Goal: Book appointment/travel/reservation

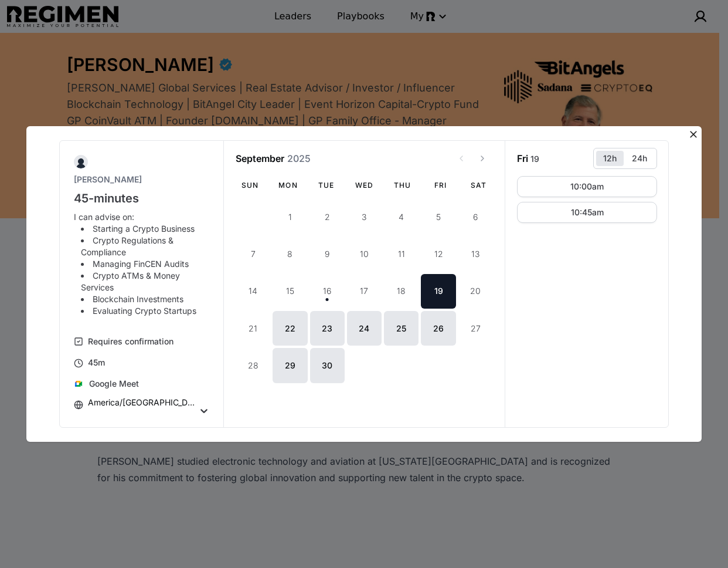
click at [172, 50] on div "[PERSON_NAME] 45-minutes I can advise on: Starting a Crypto Business Crypto Reg…" at bounding box center [364, 284] width 728 height 568
click at [695, 134] on icon at bounding box center [694, 134] width 12 height 12
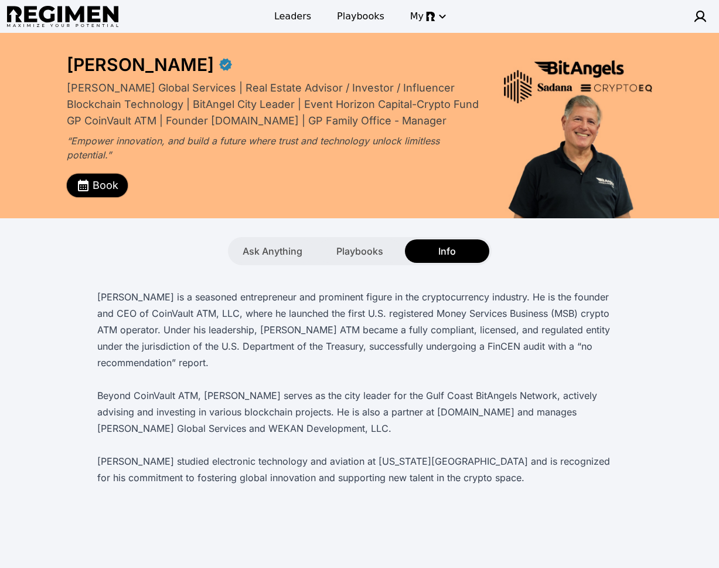
click at [94, 176] on button "Book" at bounding box center [97, 185] width 61 height 23
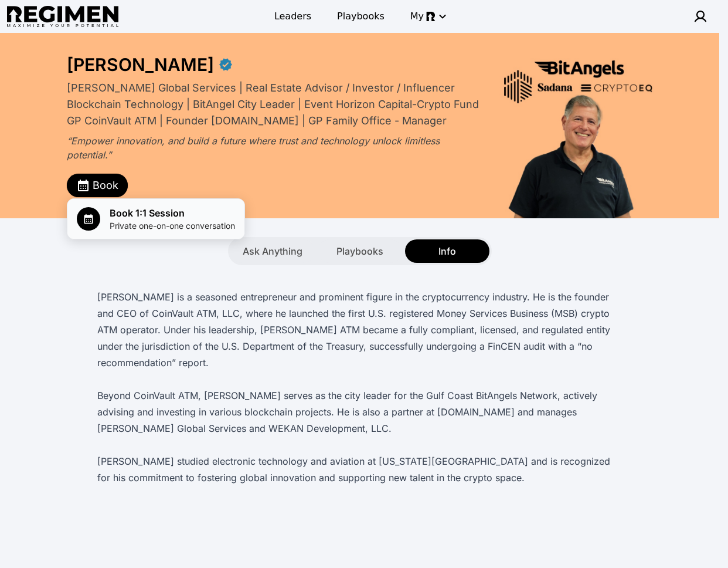
click at [120, 214] on span "Book 1:1 Session" at bounding box center [172, 213] width 125 height 14
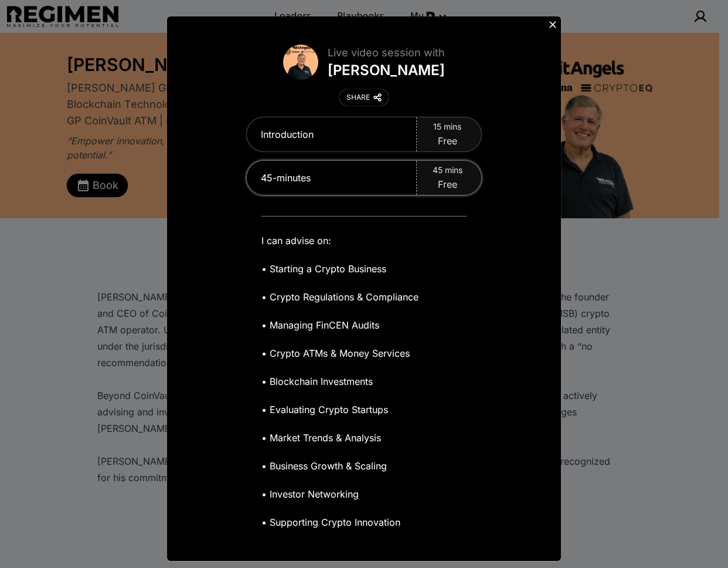
click at [396, 169] on div "45-minutes" at bounding box center [332, 178] width 170 height 34
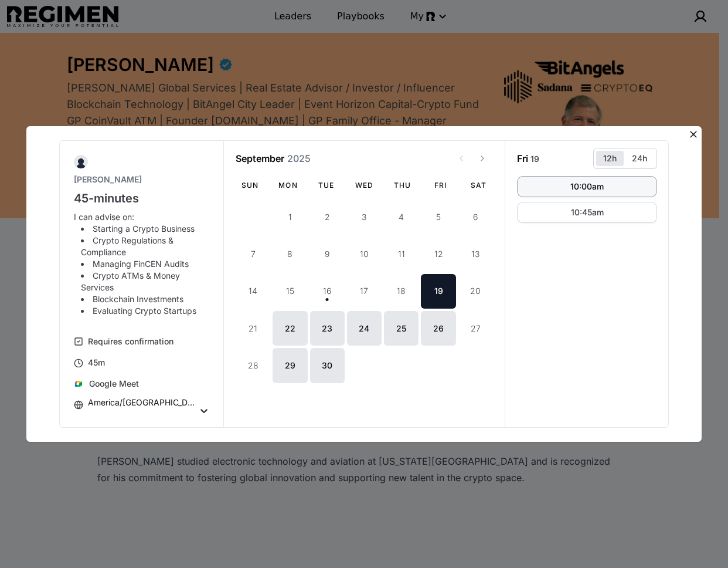
click at [587, 182] on div "10:00am" at bounding box center [586, 186] width 33 height 8
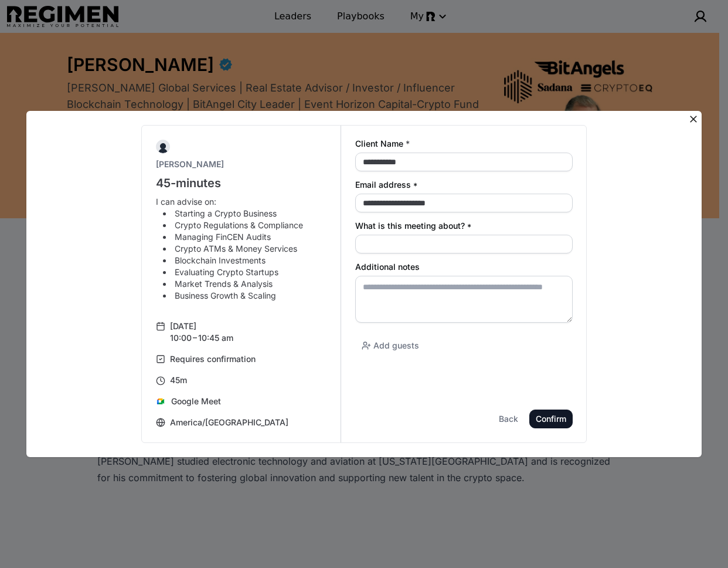
click at [691, 114] on icon at bounding box center [694, 119] width 12 height 12
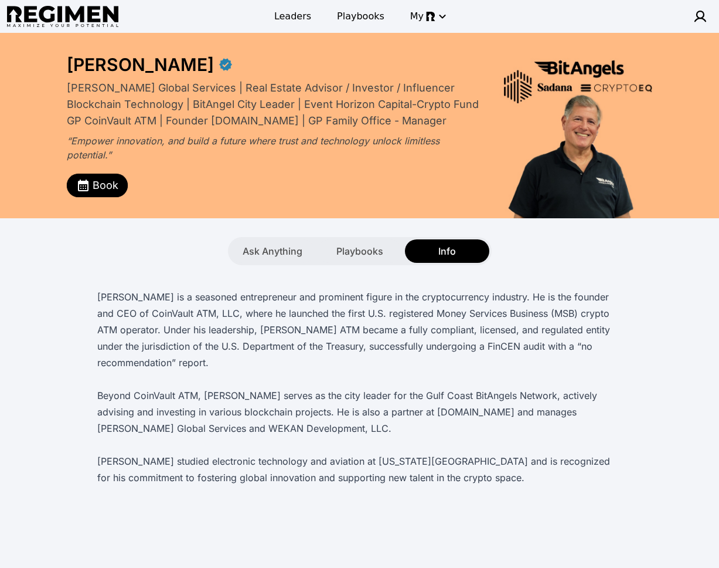
click at [627, 265] on div "Sheldon Weisfeld is a seasoned entrepreneur and prominent figure in the cryptoc…" at bounding box center [359, 375] width 705 height 220
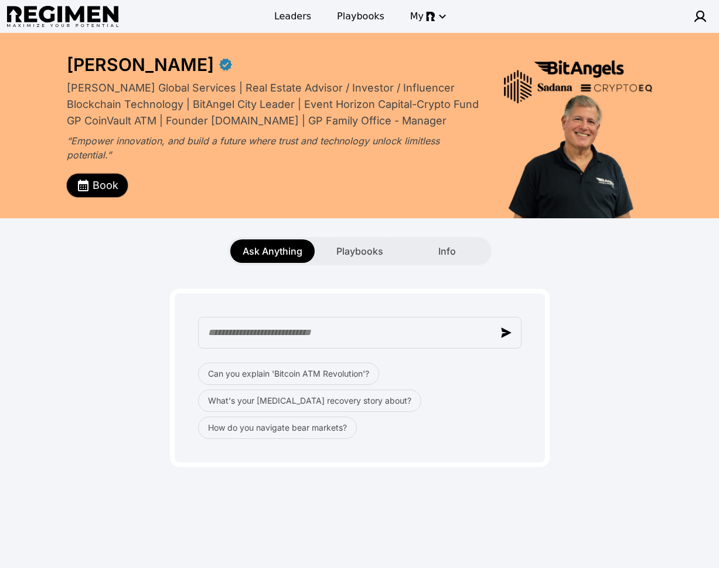
click at [101, 181] on span "Book" at bounding box center [106, 185] width 26 height 16
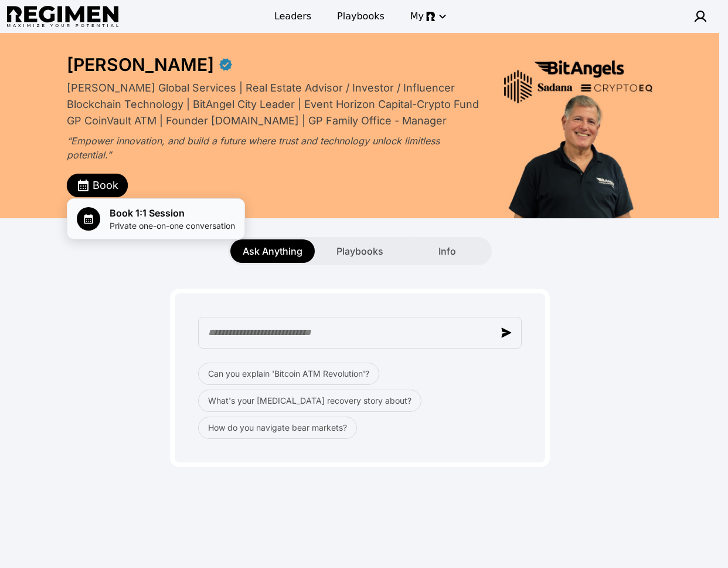
click at [146, 213] on span "Book 1:1 Session" at bounding box center [172, 213] width 125 height 14
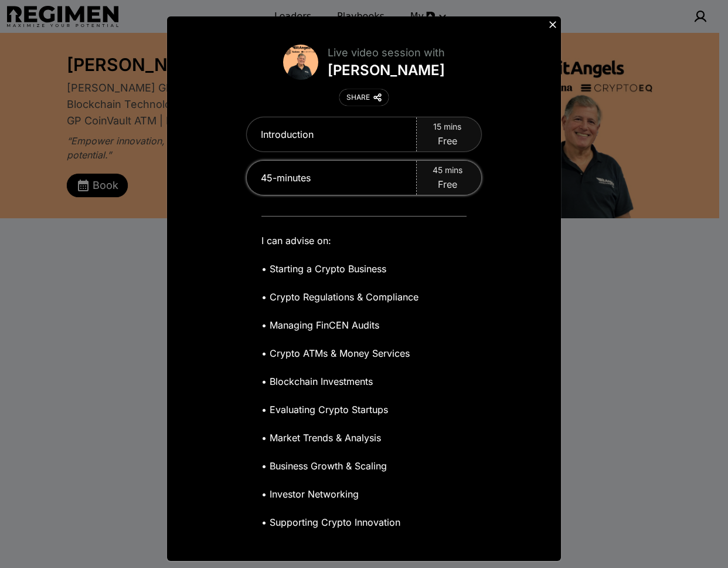
click at [459, 181] on div "45 mins Free" at bounding box center [449, 178] width 64 height 34
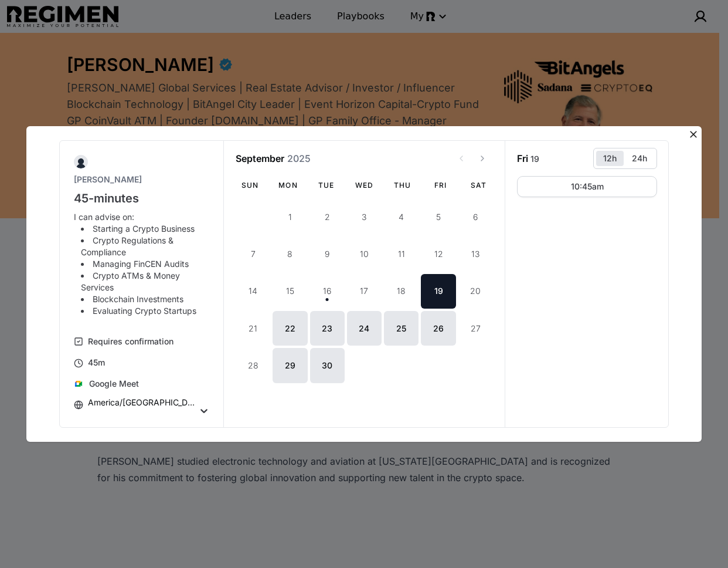
click at [694, 132] on icon at bounding box center [694, 134] width 12 height 12
